Goal: Task Accomplishment & Management: Manage account settings

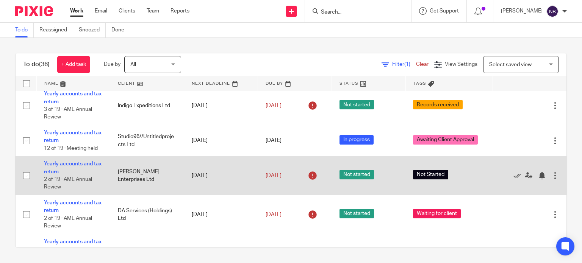
scroll to position [568, 0]
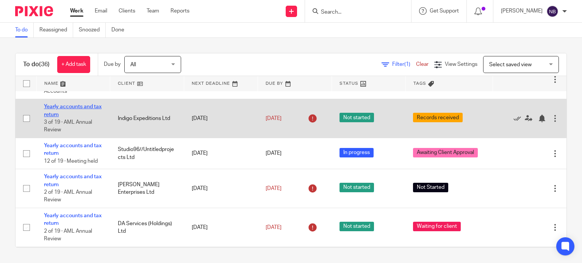
click at [74, 117] on link "Yearly accounts and tax return" at bounding box center [73, 110] width 58 height 13
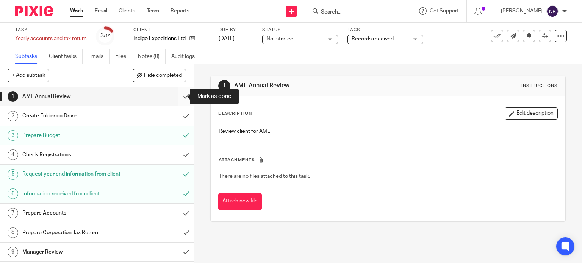
click at [178, 101] on input "submit" at bounding box center [97, 96] width 194 height 19
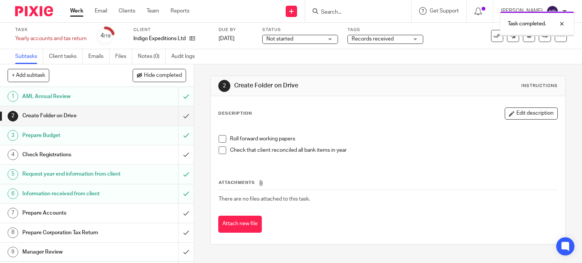
click at [180, 117] on input "submit" at bounding box center [97, 115] width 194 height 19
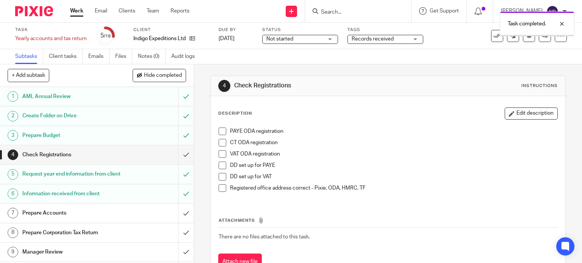
click at [179, 154] on input "submit" at bounding box center [97, 154] width 194 height 19
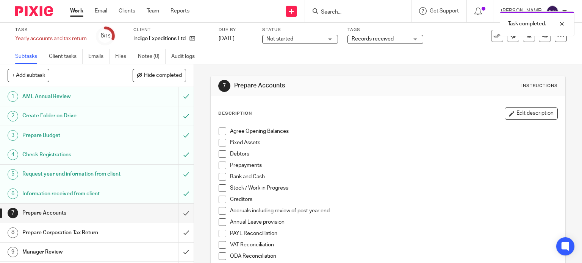
click at [380, 38] on span "Records received" at bounding box center [373, 38] width 42 height 5
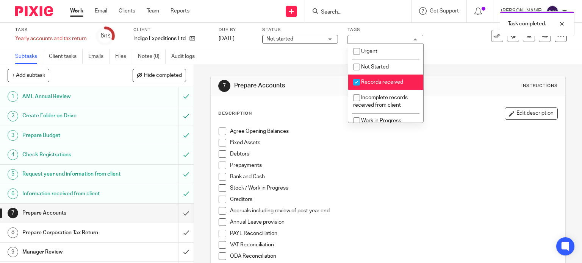
click at [374, 81] on span "Records received" at bounding box center [382, 82] width 42 height 5
checkbox input "false"
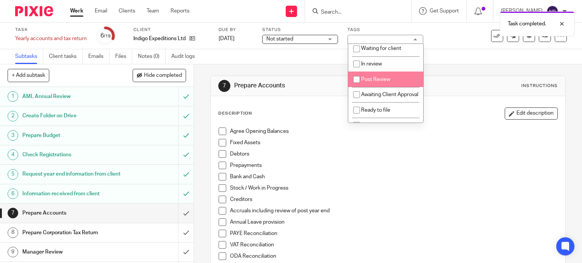
scroll to position [70, 0]
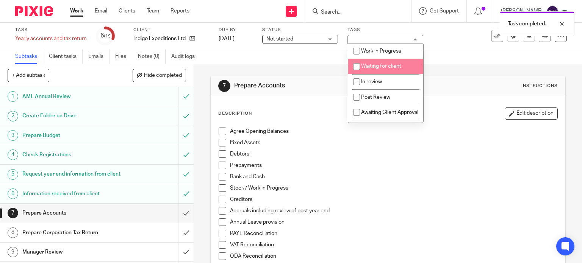
click at [372, 69] on span "Waiting for client" at bounding box center [381, 66] width 40 height 5
checkbox input "true"
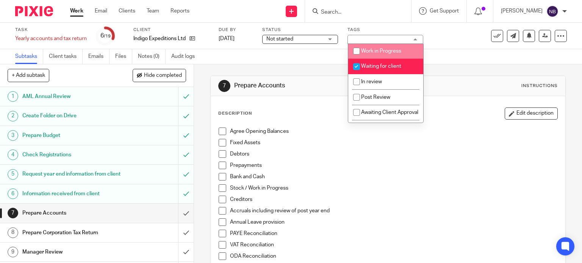
click at [370, 53] on span "Work in Progress" at bounding box center [381, 50] width 40 height 5
checkbox input "true"
click at [78, 12] on link "Work" at bounding box center [76, 11] width 13 height 8
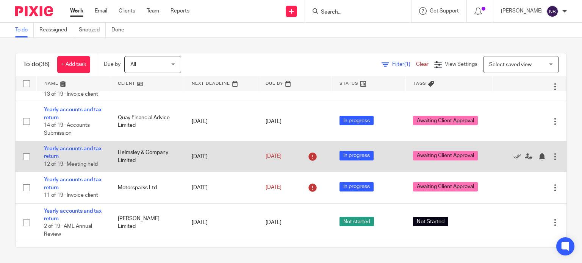
scroll to position [265, 0]
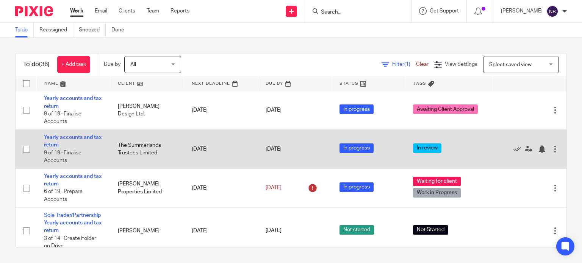
drag, startPoint x: 164, startPoint y: 156, endPoint x: 121, endPoint y: 143, distance: 44.3
click at [121, 143] on td "The Summerlands Trustees Limited" at bounding box center [147, 149] width 74 height 39
drag, startPoint x: 114, startPoint y: 145, endPoint x: 168, endPoint y: 157, distance: 55.6
click at [168, 157] on td "The Summerlands Trustees Limited" at bounding box center [147, 149] width 74 height 39
click at [172, 157] on td "The Summerlands Trustees Limited" at bounding box center [147, 149] width 74 height 39
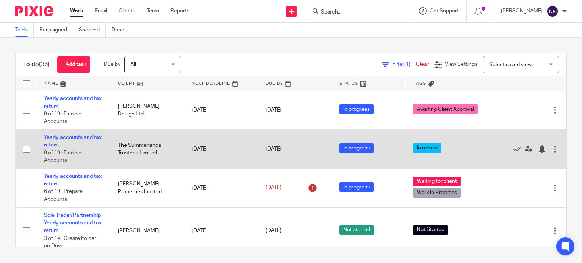
click at [168, 158] on td "The Summerlands Trustees Limited" at bounding box center [147, 149] width 74 height 39
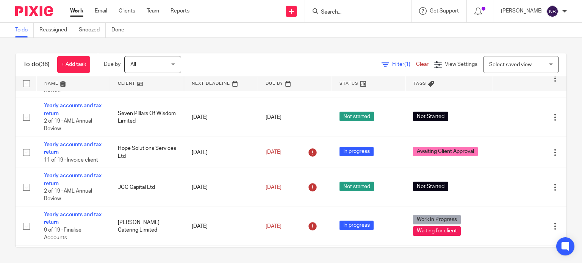
scroll to position [978, 0]
